Goal: Transaction & Acquisition: Book appointment/travel/reservation

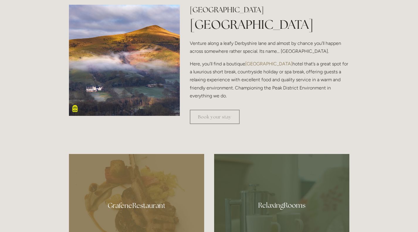
scroll to position [235, 0]
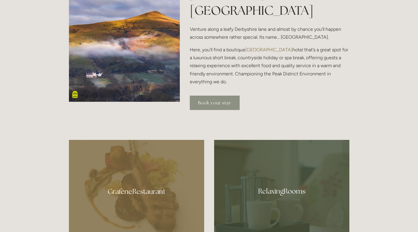
click at [221, 102] on link "Book your stay" at bounding box center [215, 103] width 50 height 14
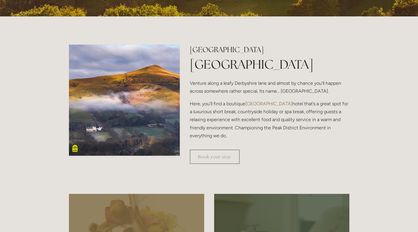
scroll to position [0, 0]
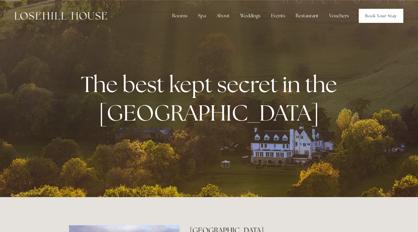
click at [386, 15] on link "Book Your Stay" at bounding box center [381, 16] width 45 height 14
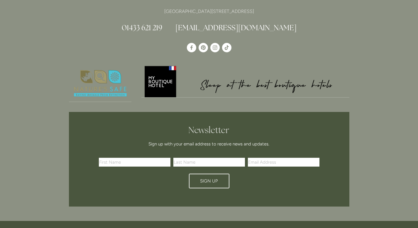
scroll to position [434, 0]
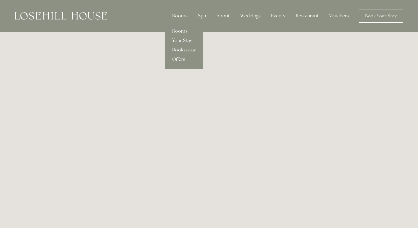
click at [184, 31] on link "Rooms" at bounding box center [184, 30] width 38 height 9
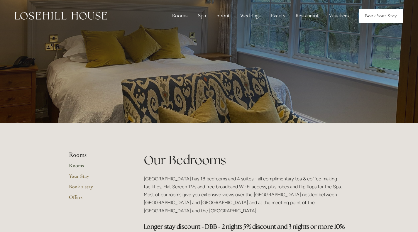
click at [376, 13] on link "Book Your Stay" at bounding box center [381, 16] width 45 height 14
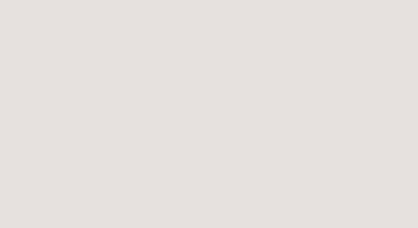
scroll to position [176, 0]
